Goal: Task Accomplishment & Management: Manage account settings

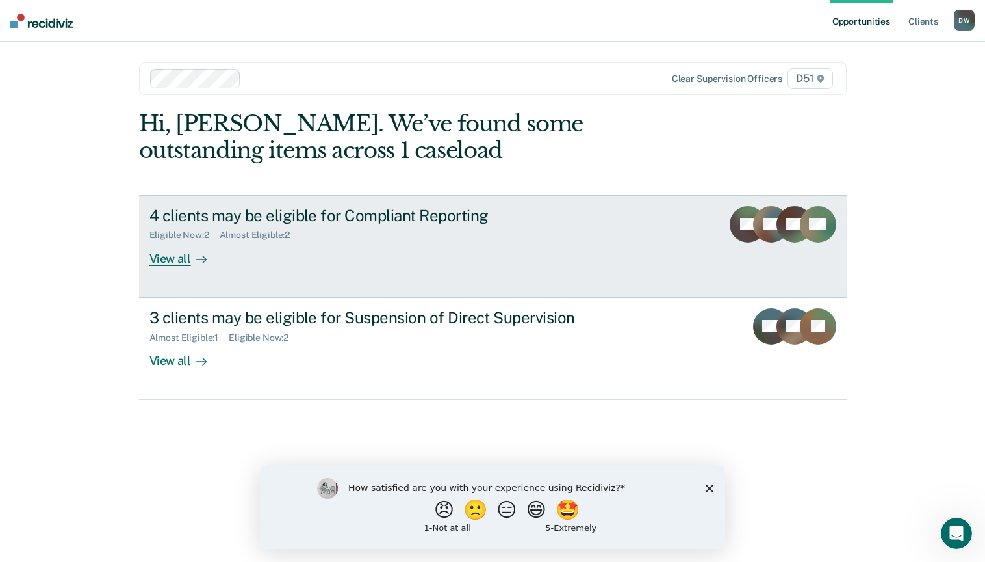
click at [191, 251] on div at bounding box center [199, 258] width 16 height 15
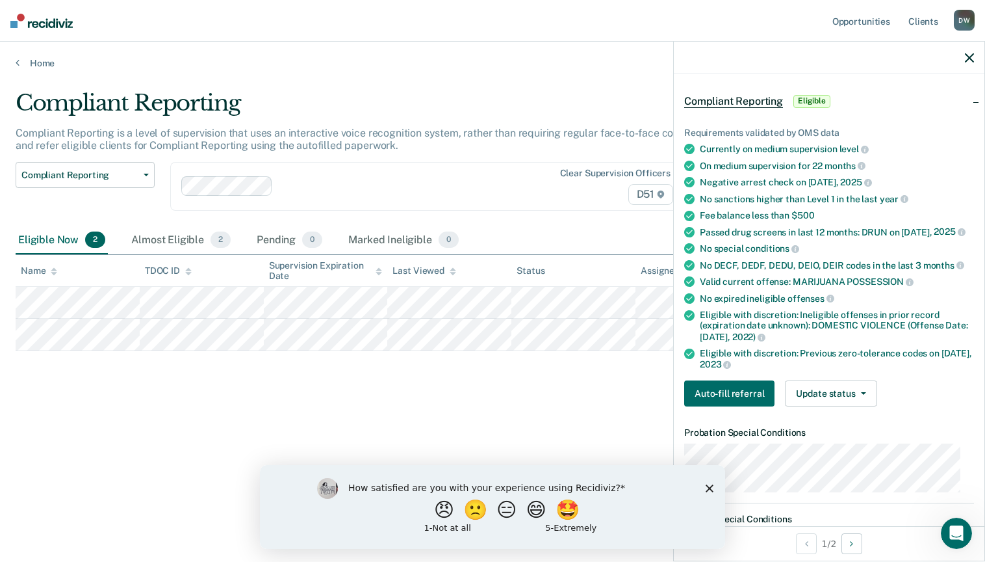
scroll to position [115, 0]
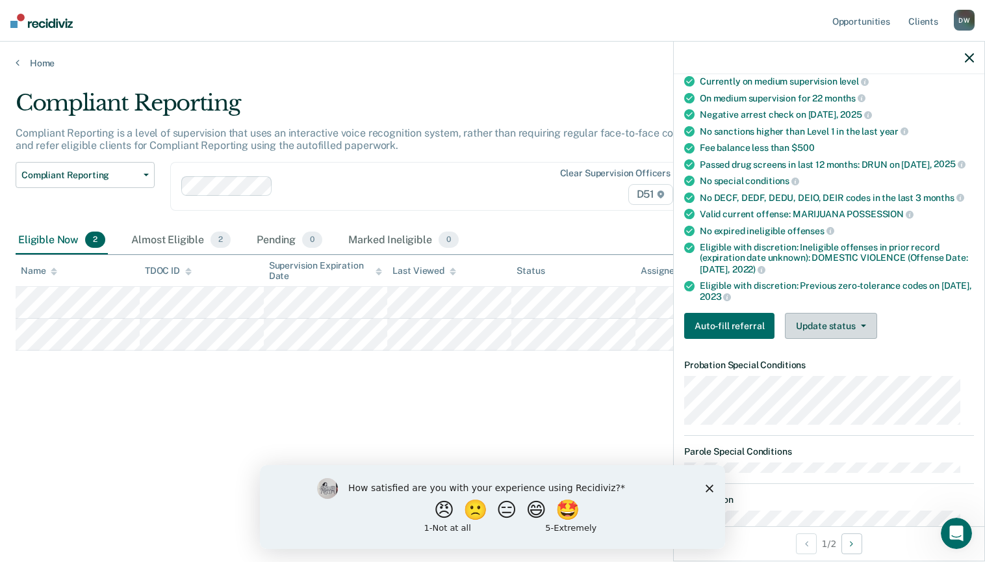
click at [843, 339] on button "Update status" at bounding box center [831, 326] width 92 height 26
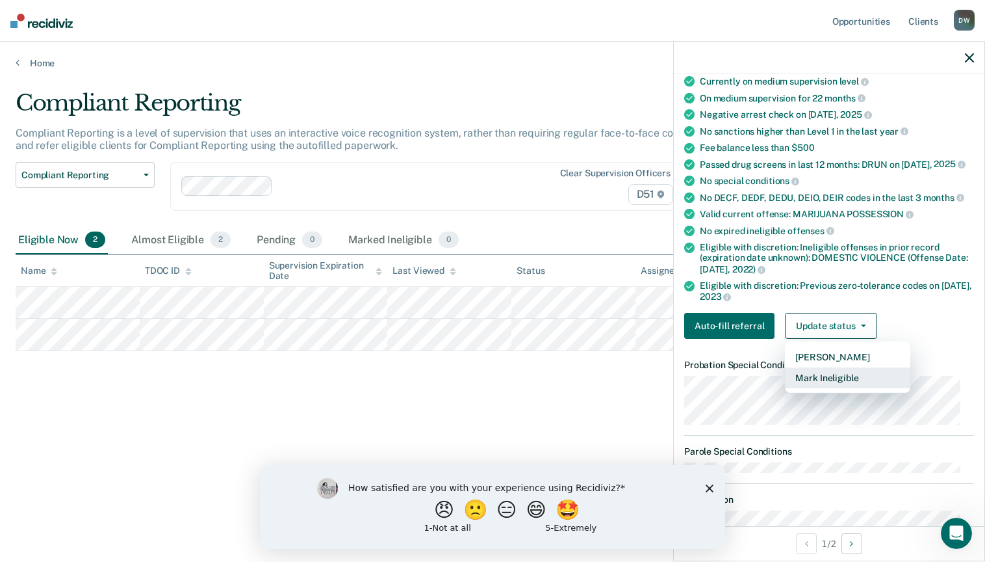
click at [841, 388] on button "Mark Ineligible" at bounding box center [847, 377] width 125 height 21
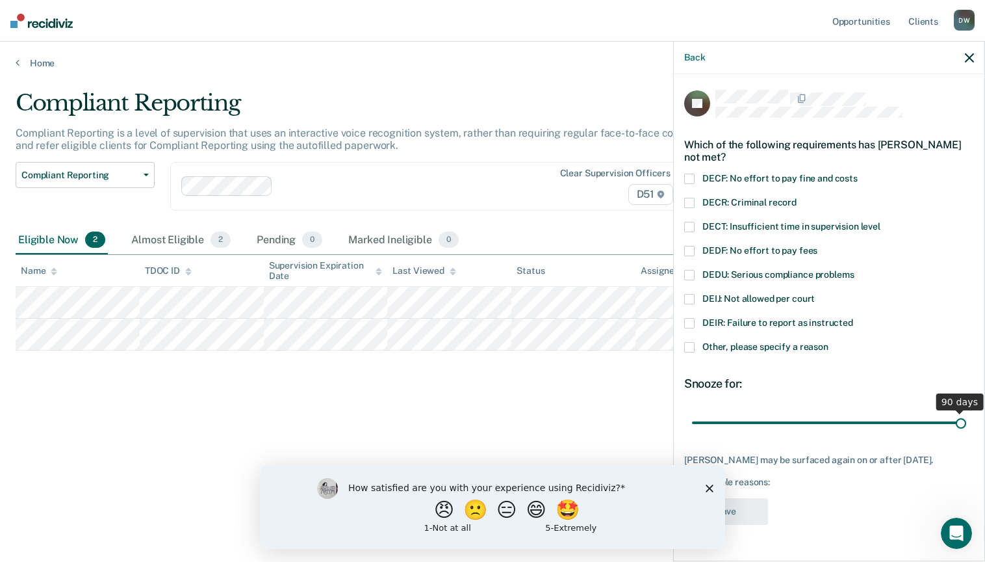
drag, startPoint x: 793, startPoint y: 424, endPoint x: 1208, endPoint y: 580, distance: 443.0
type input "90"
click at [966, 433] on input "range" at bounding box center [829, 422] width 274 height 23
click at [708, 485] on icon "Close survey" at bounding box center [710, 488] width 8 height 8
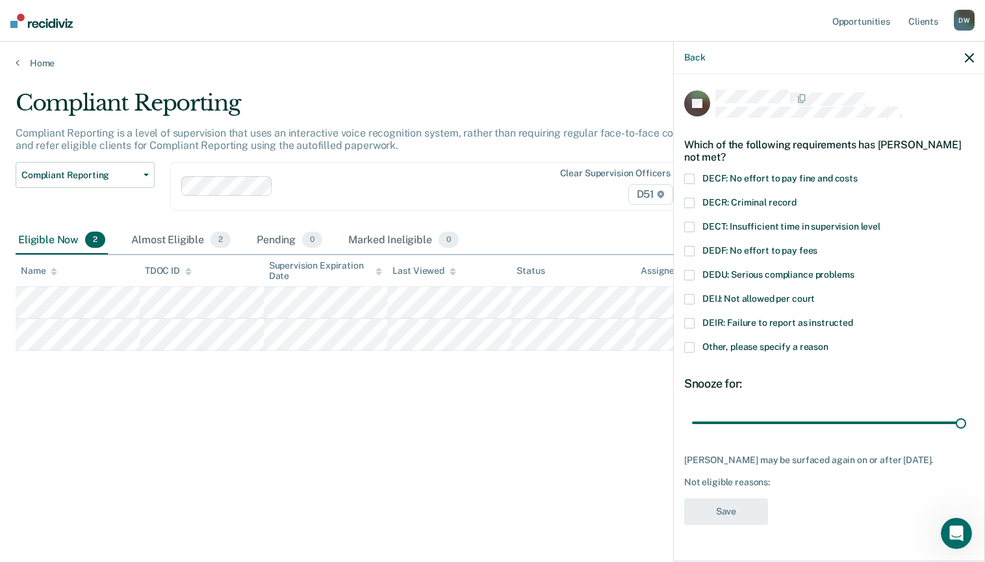
click at [697, 201] on label "DECR: Criminal record" at bounding box center [829, 205] width 290 height 14
click at [734, 511] on button "Save" at bounding box center [726, 511] width 84 height 27
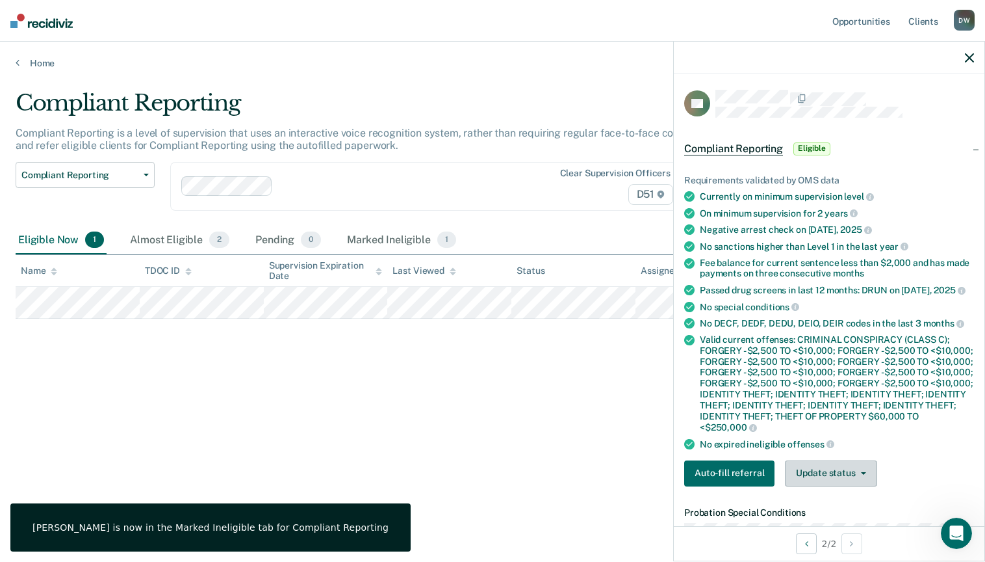
click at [811, 486] on button "Update status" at bounding box center [831, 473] width 92 height 26
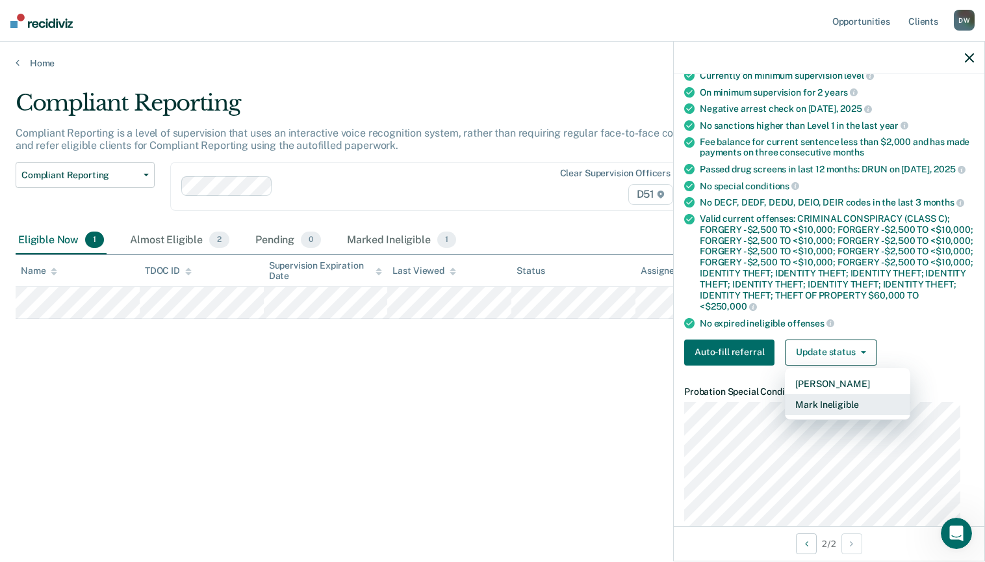
scroll to position [125, 0]
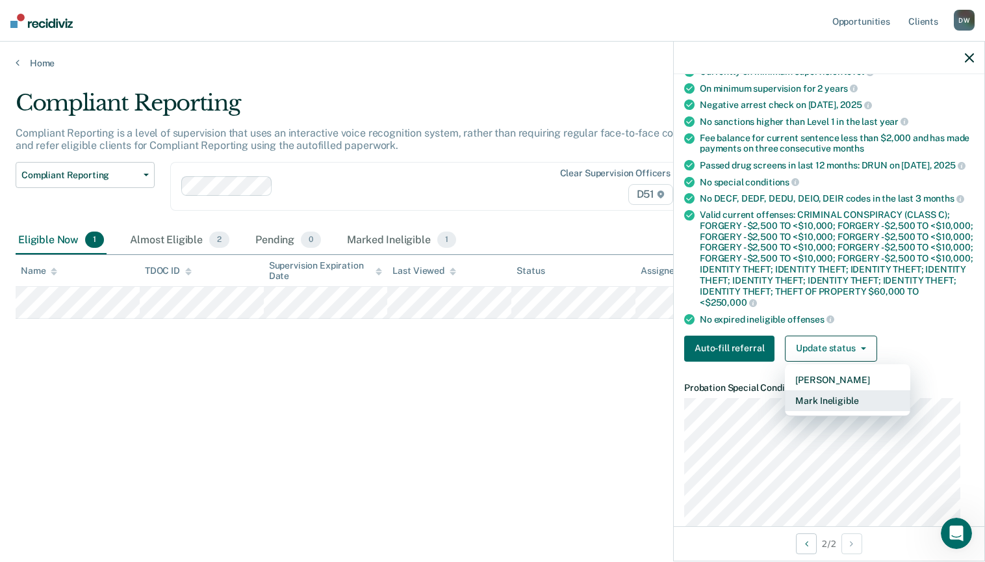
click at [829, 411] on button "Mark Ineligible" at bounding box center [847, 400] width 125 height 21
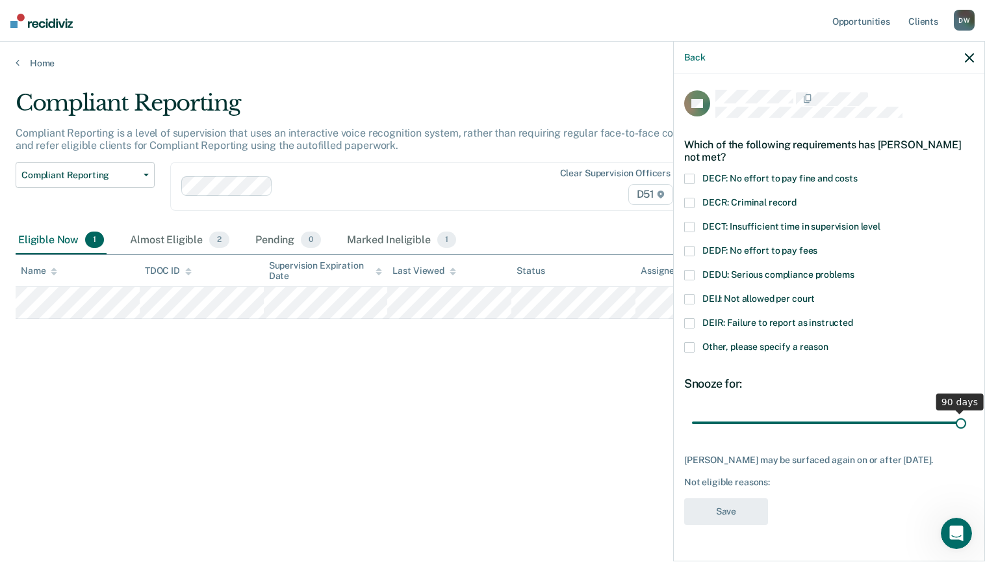
drag, startPoint x: 788, startPoint y: 428, endPoint x: 975, endPoint y: 479, distance: 194.1
type input "90"
click at [966, 433] on input "range" at bounding box center [829, 422] width 274 height 23
click at [697, 346] on label "Other, please specify a reason" at bounding box center [829, 349] width 290 height 14
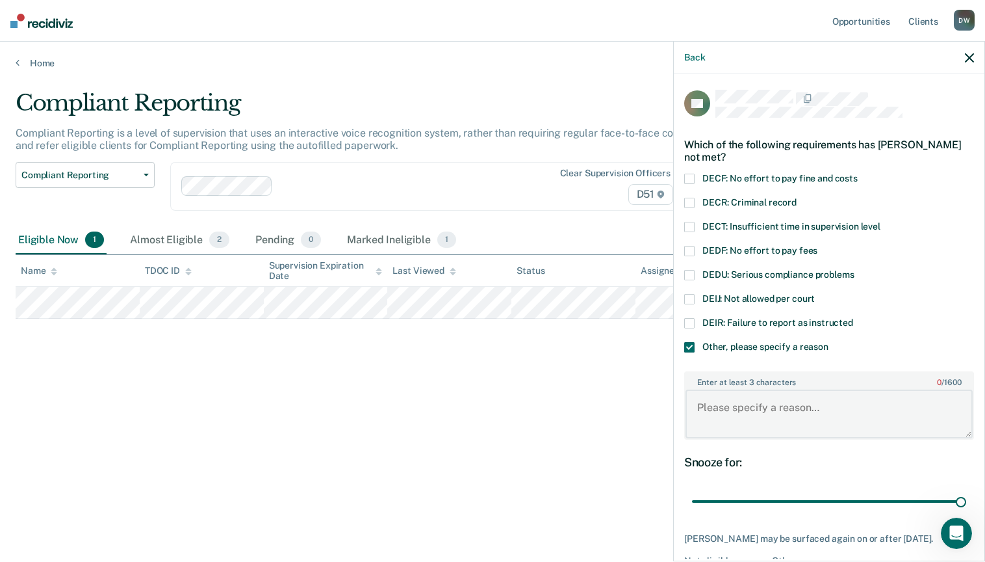
click at [780, 407] on textarea "Enter at least 3 characters 0 / 1600" at bounding box center [829, 413] width 287 height 48
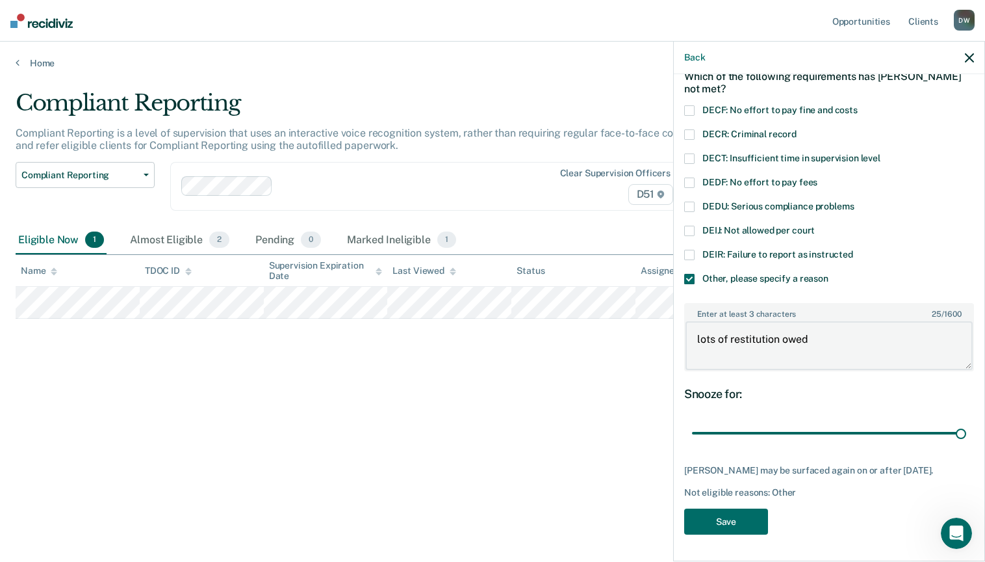
scroll to position [76, 0]
type textarea "lots of restitution owed"
click at [755, 528] on button "Save" at bounding box center [726, 521] width 84 height 27
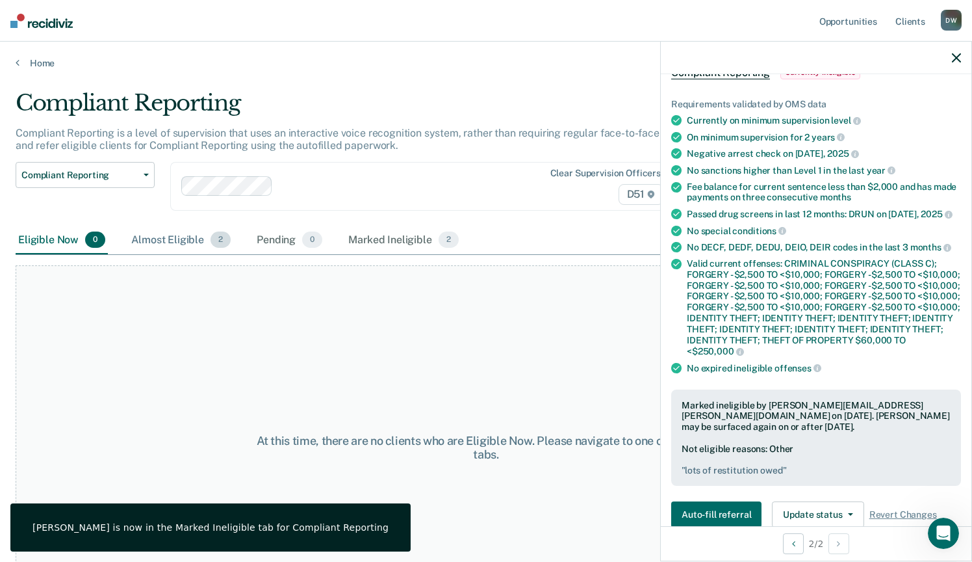
drag, startPoint x: 87, startPoint y: 255, endPoint x: 221, endPoint y: 232, distance: 135.9
drag, startPoint x: 221, startPoint y: 232, endPoint x: 172, endPoint y: 260, distance: 56.2
click at [172, 260] on div "At this time, there are no clients who are Eligible Now. Please navigate to one…" at bounding box center [486, 442] width 941 height 374
click at [172, 251] on div "Almost Eligible 2" at bounding box center [181, 240] width 105 height 29
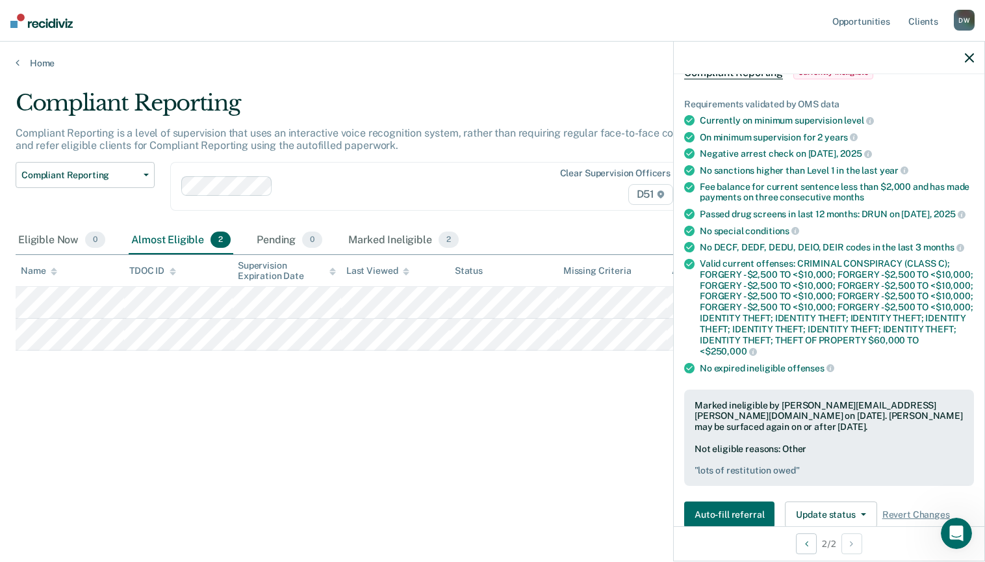
click at [248, 453] on div "Compliant Reporting Compliant Reporting is a level of supervision that uses an …" at bounding box center [493, 277] width 954 height 374
click at [373, 234] on div "Marked Ineligible 2" at bounding box center [404, 240] width 116 height 29
click at [968, 61] on icon "button" at bounding box center [969, 57] width 9 height 9
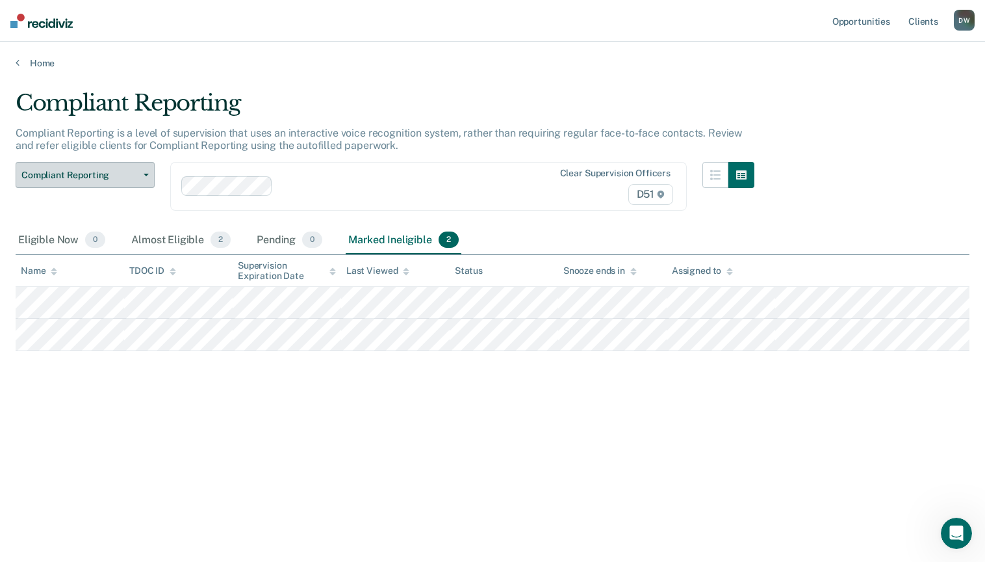
click at [87, 162] on button "Compliant Reporting" at bounding box center [85, 175] width 139 height 26
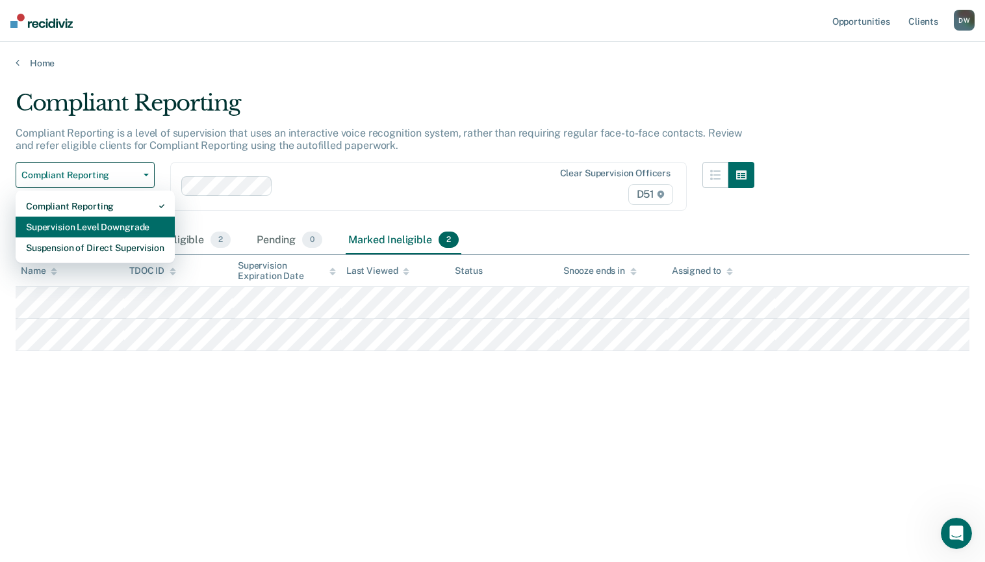
click at [75, 232] on div "Supervision Level Downgrade" at bounding box center [95, 226] width 138 height 21
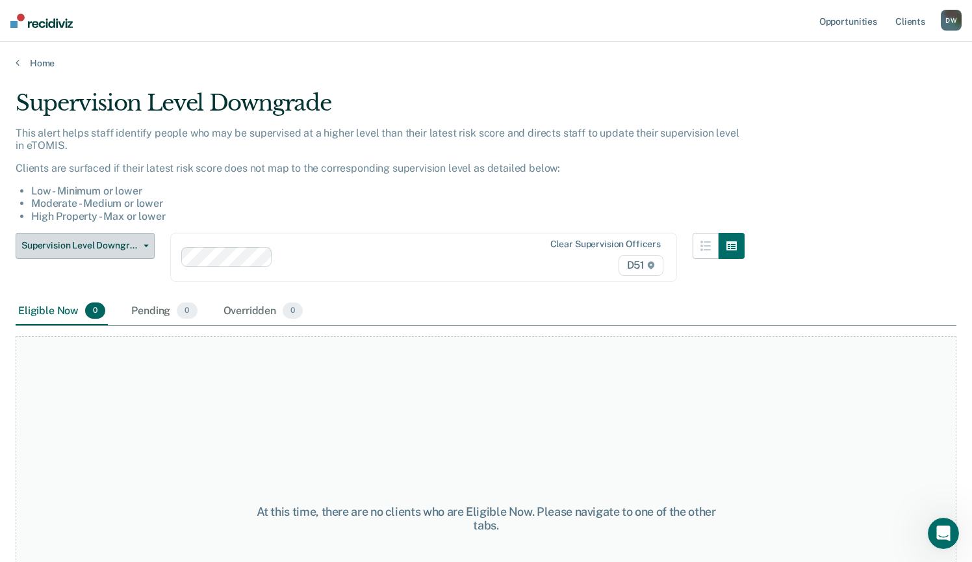
click at [86, 242] on span "Supervision Level Downgrade" at bounding box center [79, 245] width 117 height 11
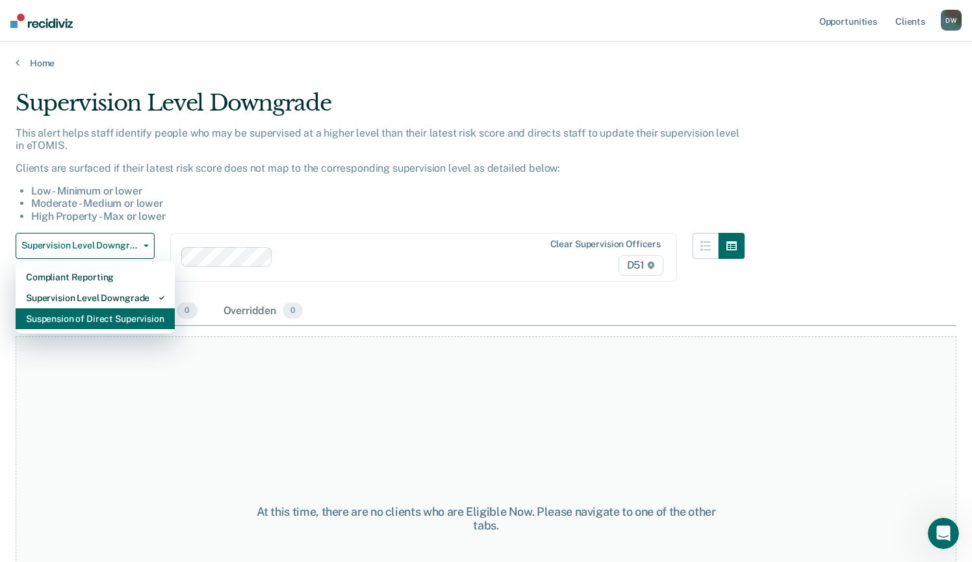
click at [76, 310] on div "Suspension of Direct Supervision" at bounding box center [95, 318] width 138 height 21
